Goal: Find specific page/section: Find specific page/section

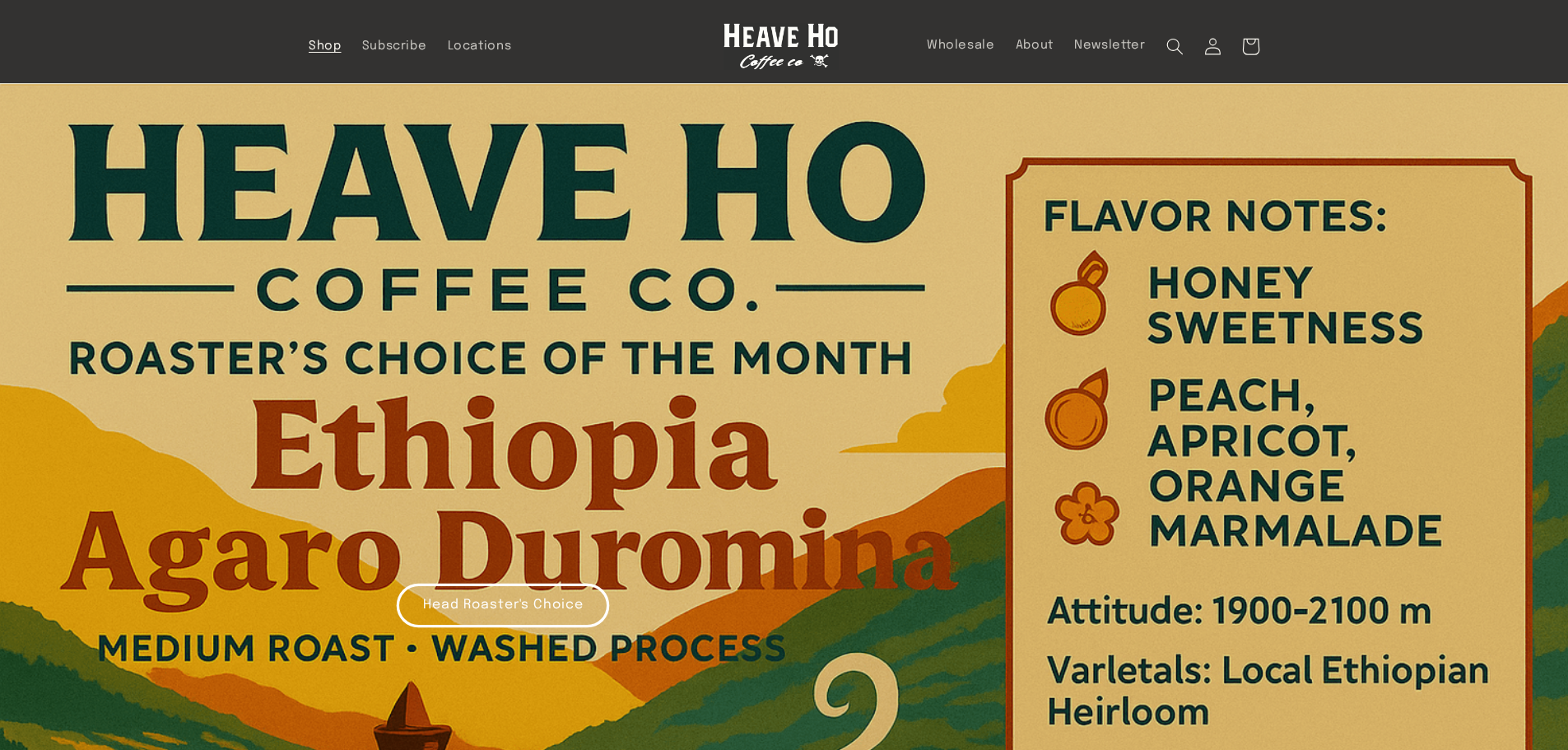
click at [328, 44] on span "Shop" at bounding box center [325, 46] width 33 height 16
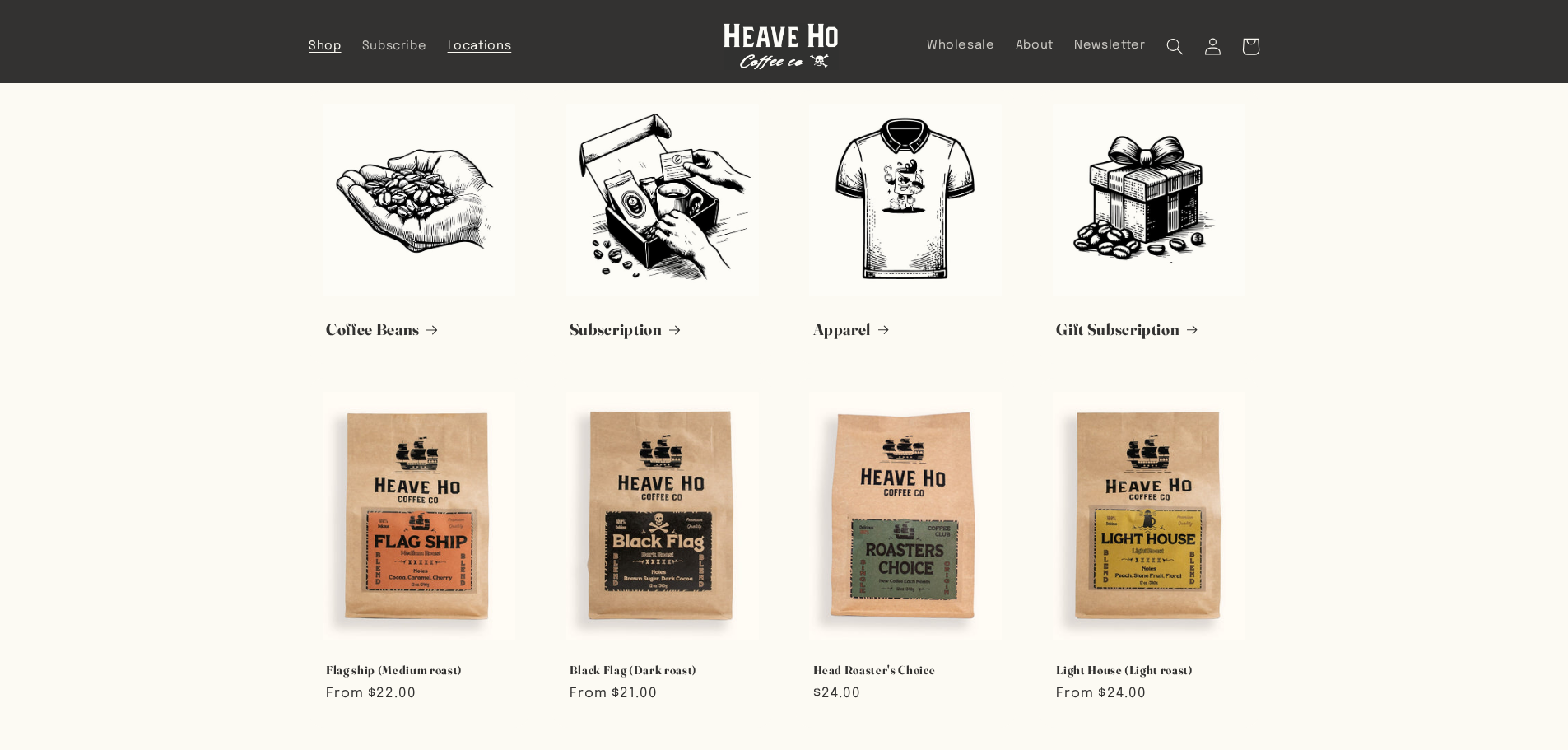
click at [457, 43] on span "Locations" at bounding box center [480, 46] width 64 height 16
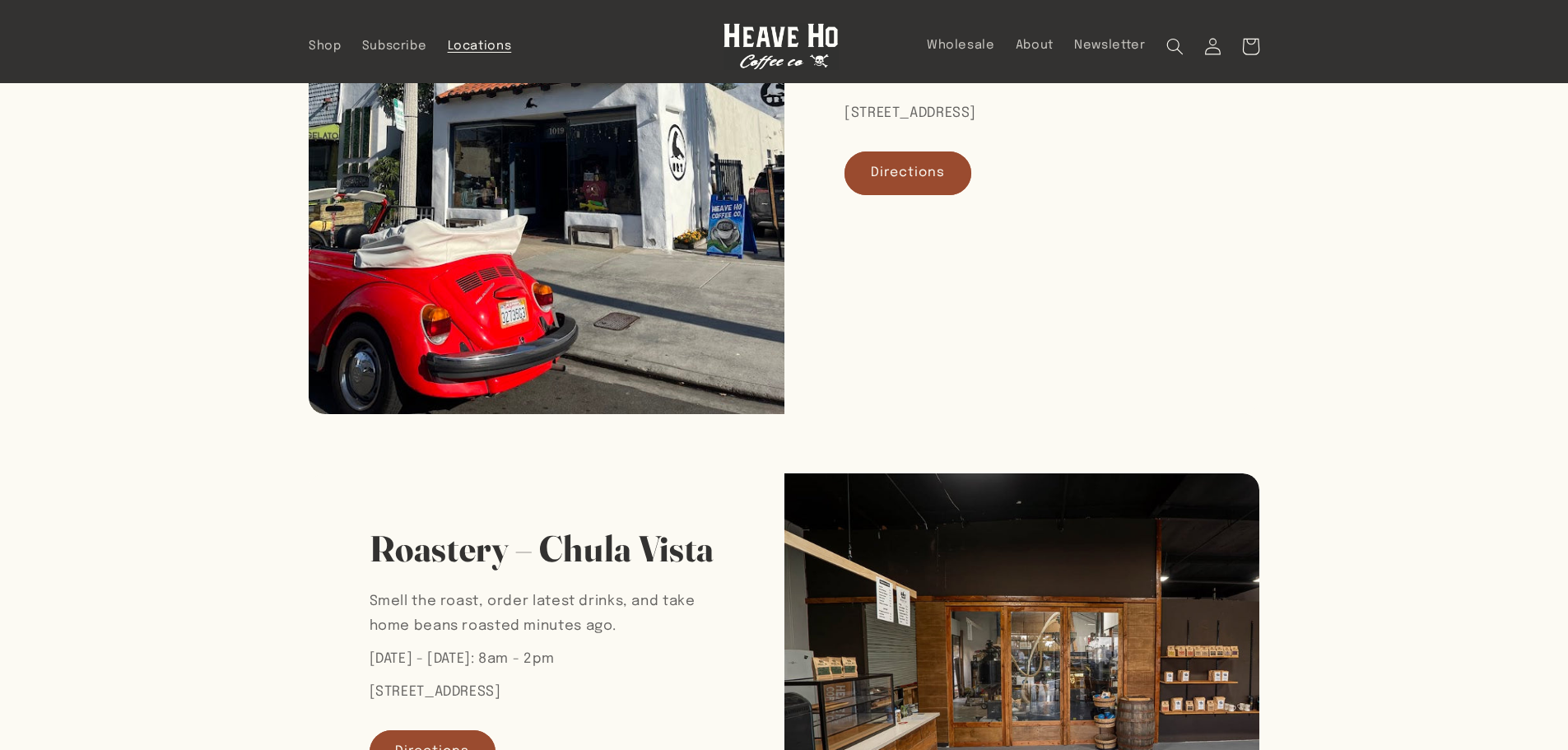
scroll to position [83, 0]
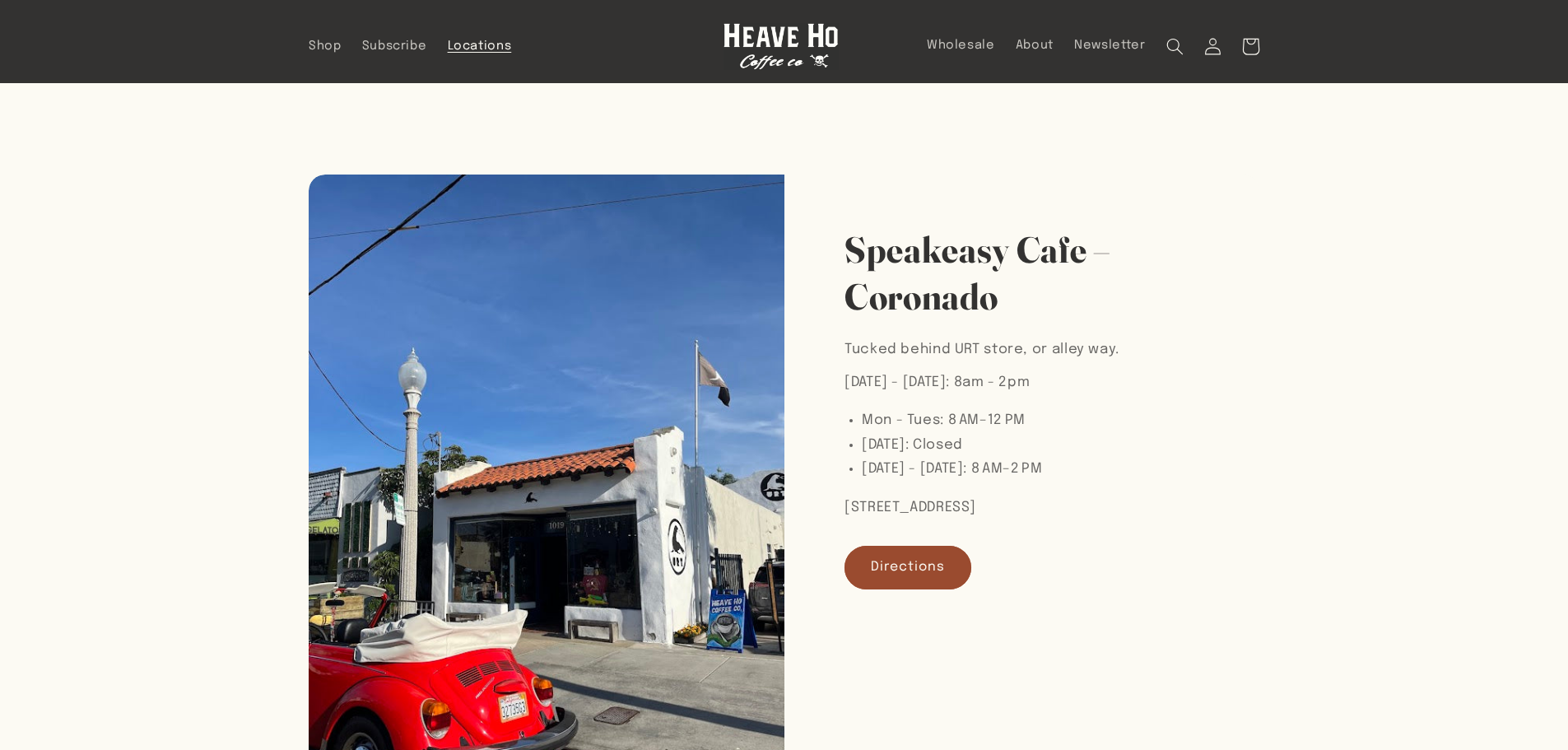
drag, startPoint x: 852, startPoint y: 239, endPoint x: 1064, endPoint y: 303, distance: 221.4
click at [1064, 303] on h2 "Speakeasy Cafe – Coronado" at bounding box center [1022, 273] width 355 height 93
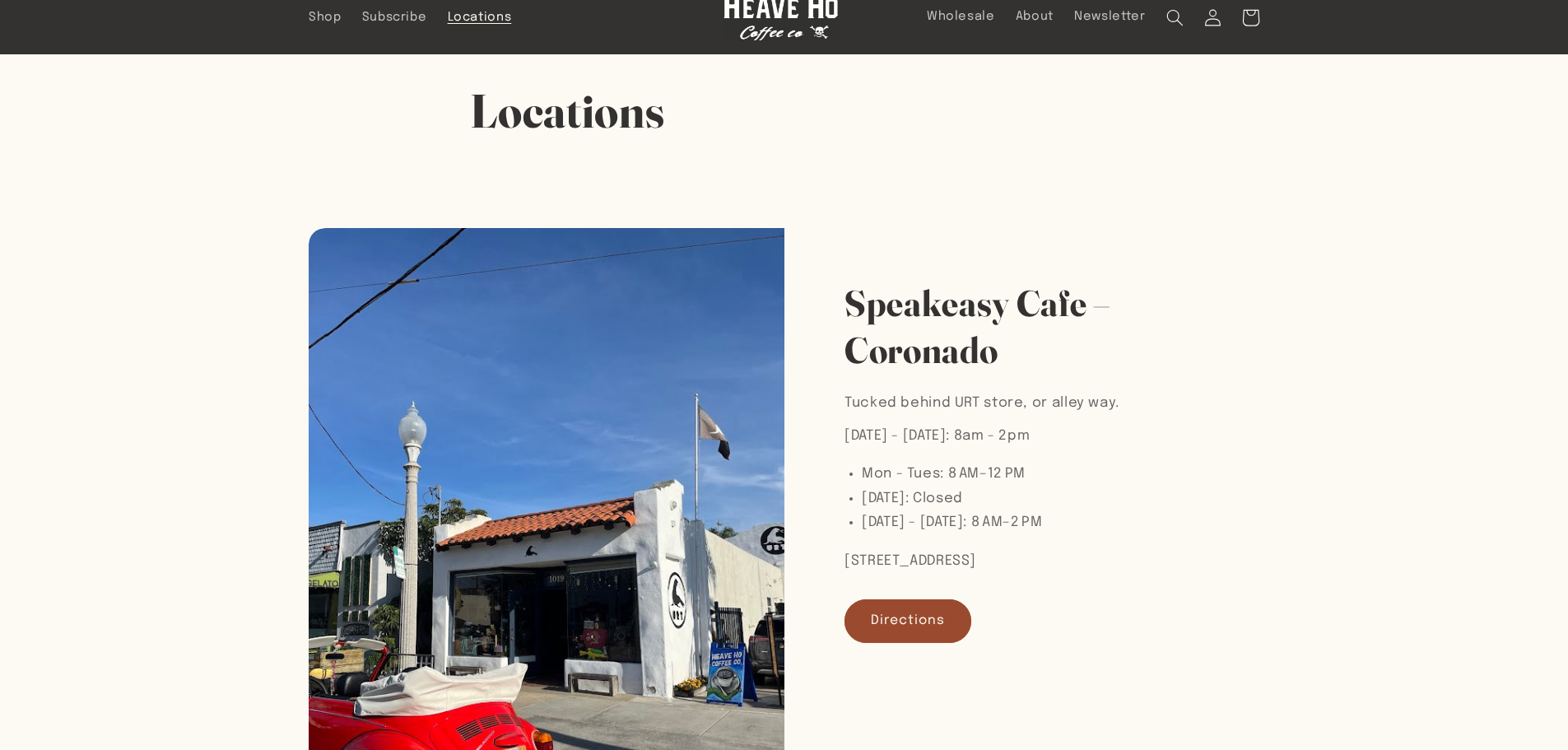
scroll to position [0, 0]
